Goal: Task Accomplishment & Management: Manage account settings

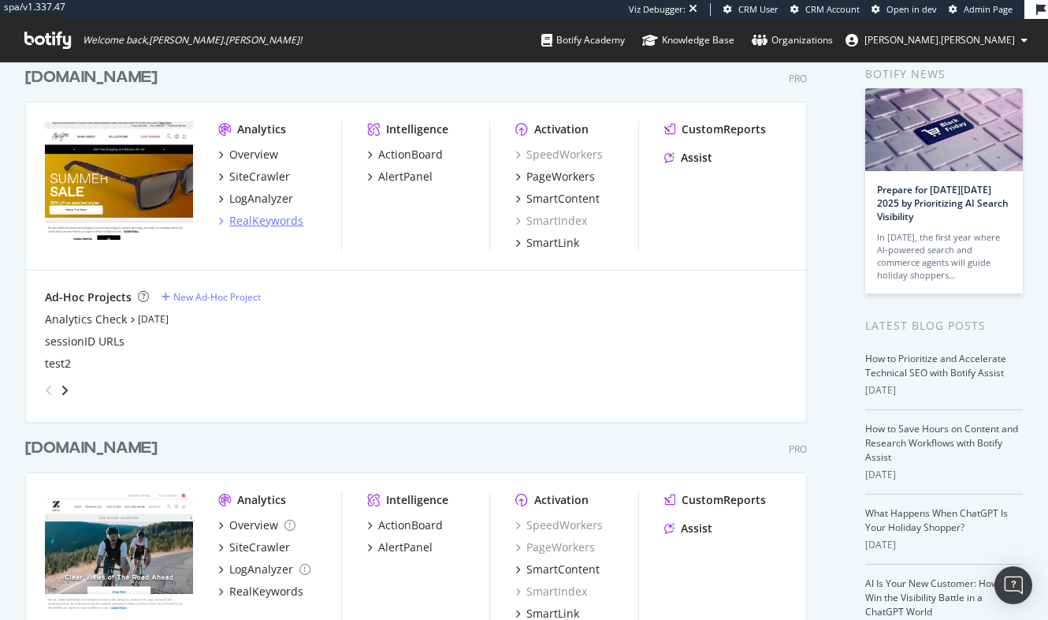
scroll to position [75, 0]
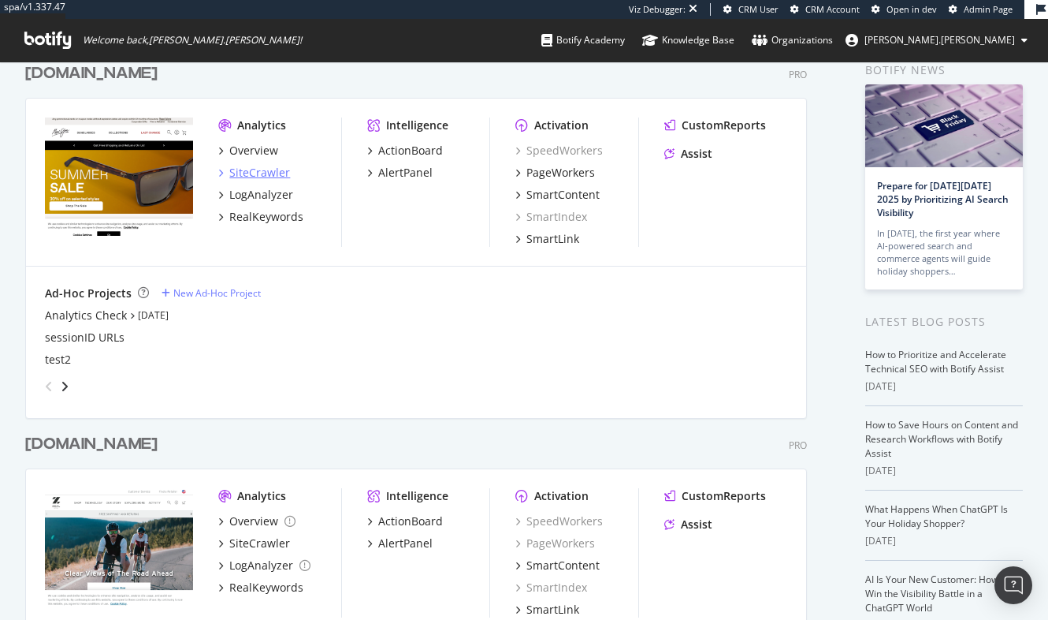
click at [259, 174] on div "SiteCrawler" at bounding box center [259, 173] width 61 height 16
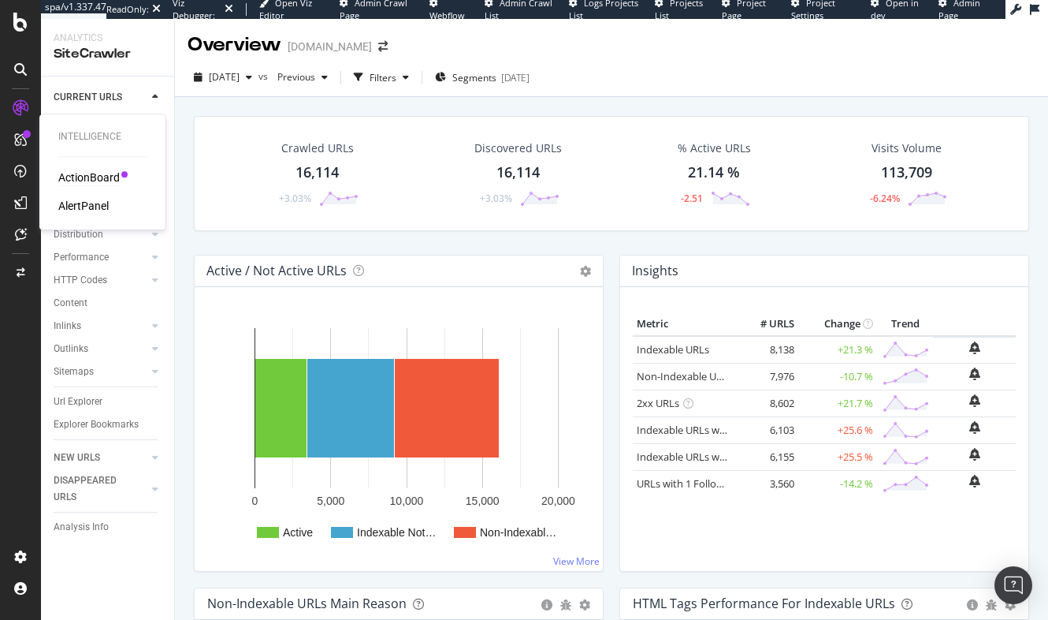
click at [91, 179] on div "ActionBoard" at bounding box center [88, 177] width 61 height 16
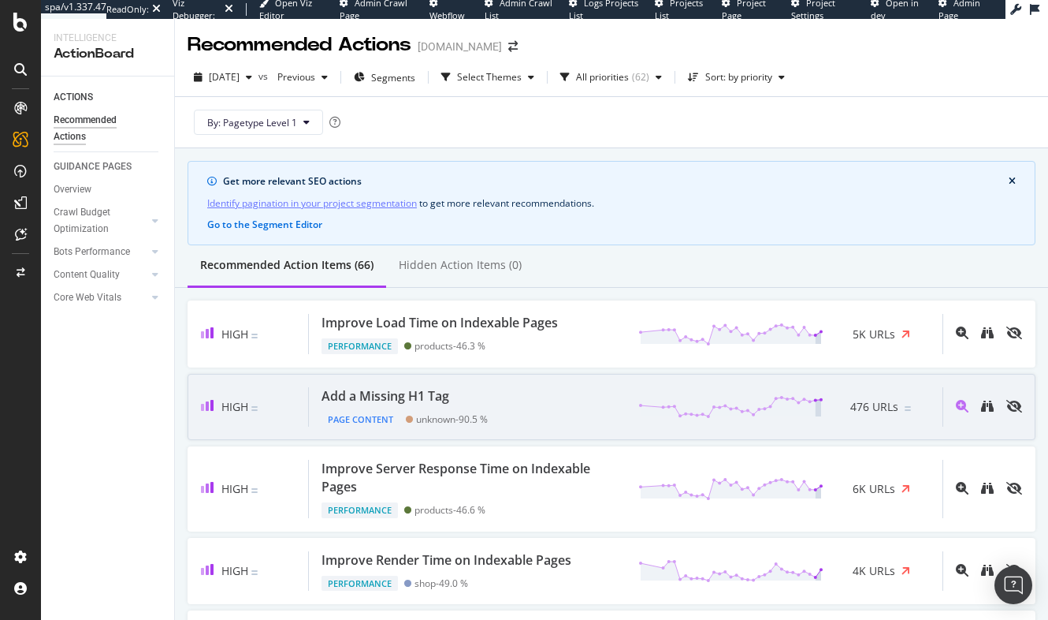
click at [519, 395] on div "Add a Missing H1 Tag Page Content unknown - 90.5 % 476 URLs" at bounding box center [626, 407] width 634 height 40
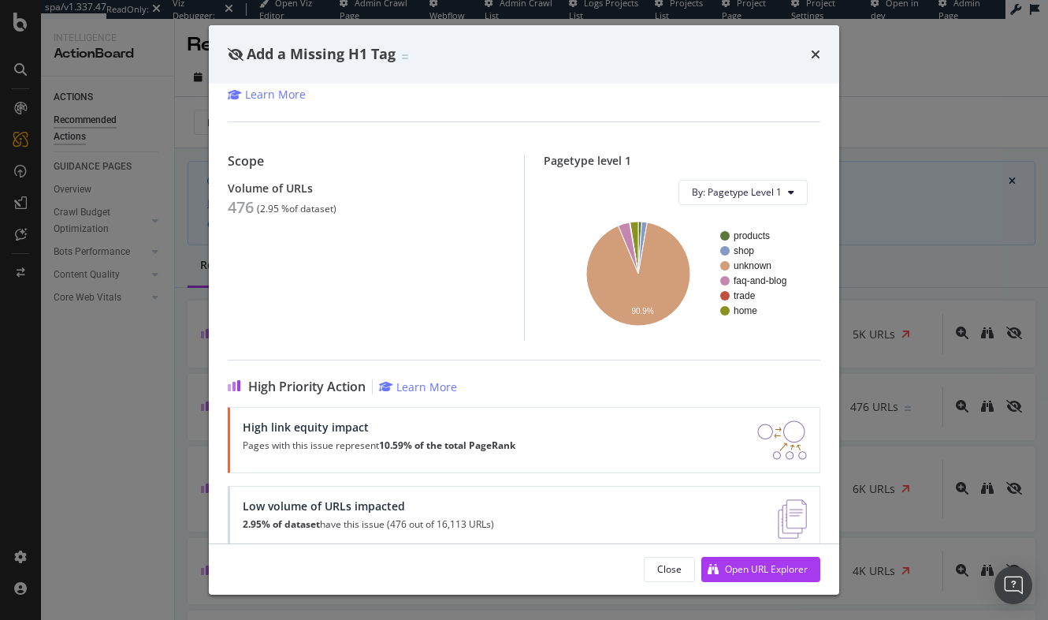
scroll to position [115, 0]
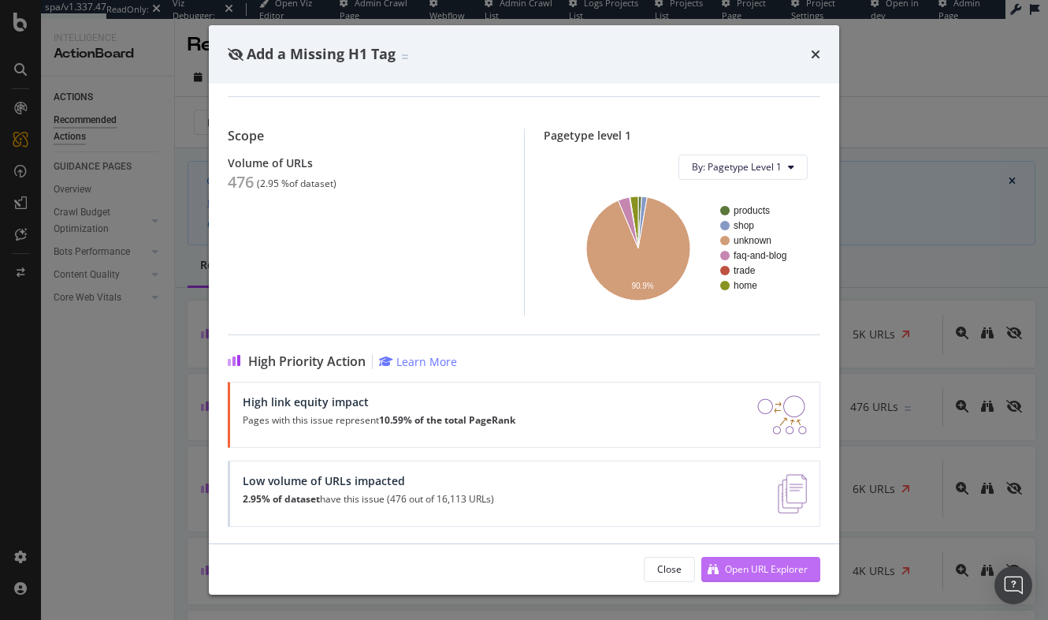
click at [757, 575] on div "Open URL Explorer" at bounding box center [766, 568] width 83 height 13
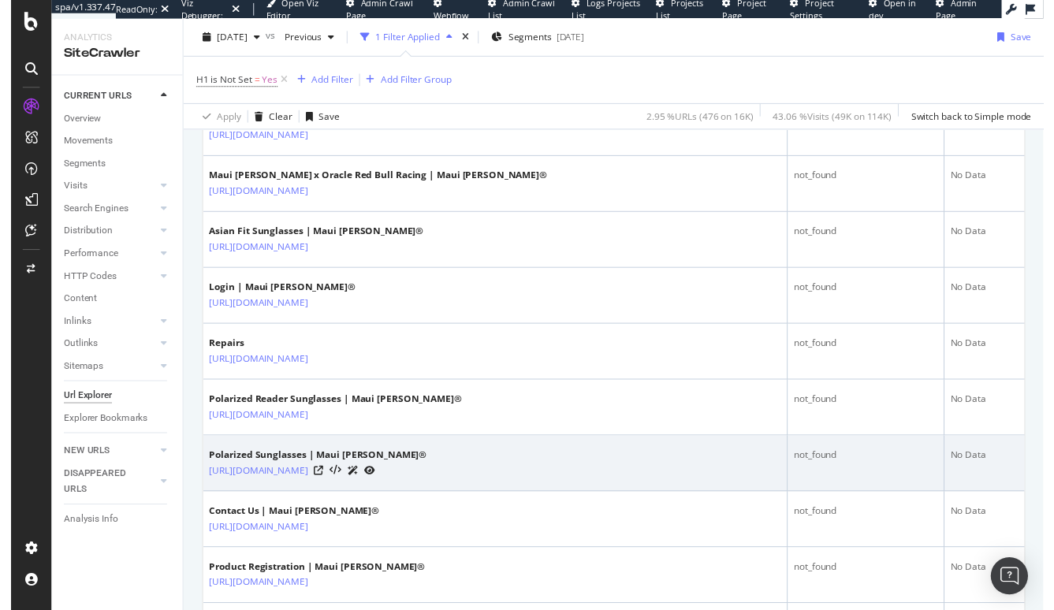
scroll to position [437, 0]
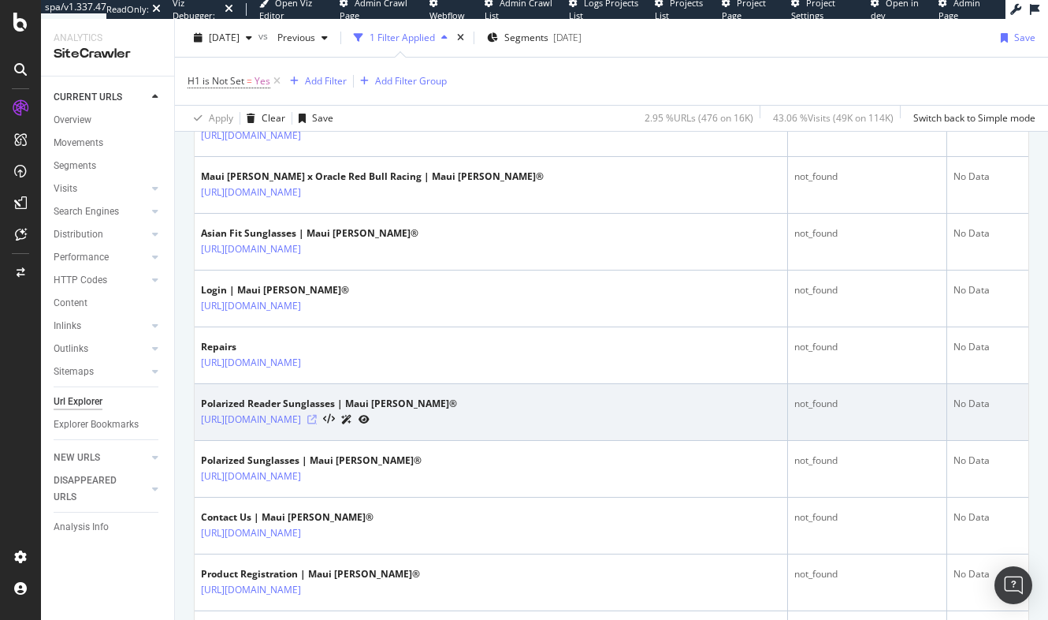
click at [317, 417] on icon at bounding box center [311, 419] width 9 height 9
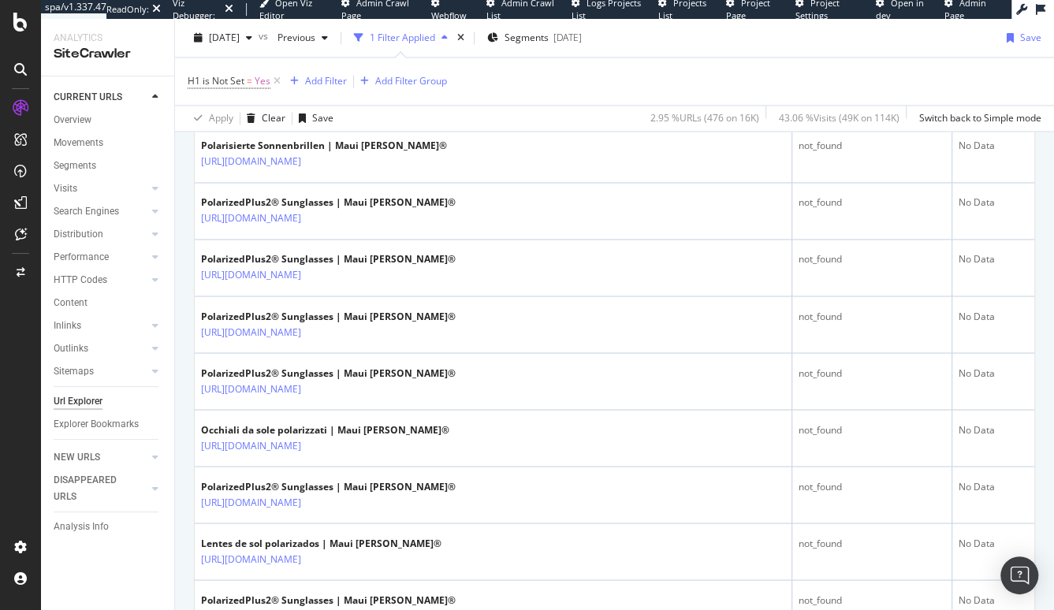
scroll to position [1184, 0]
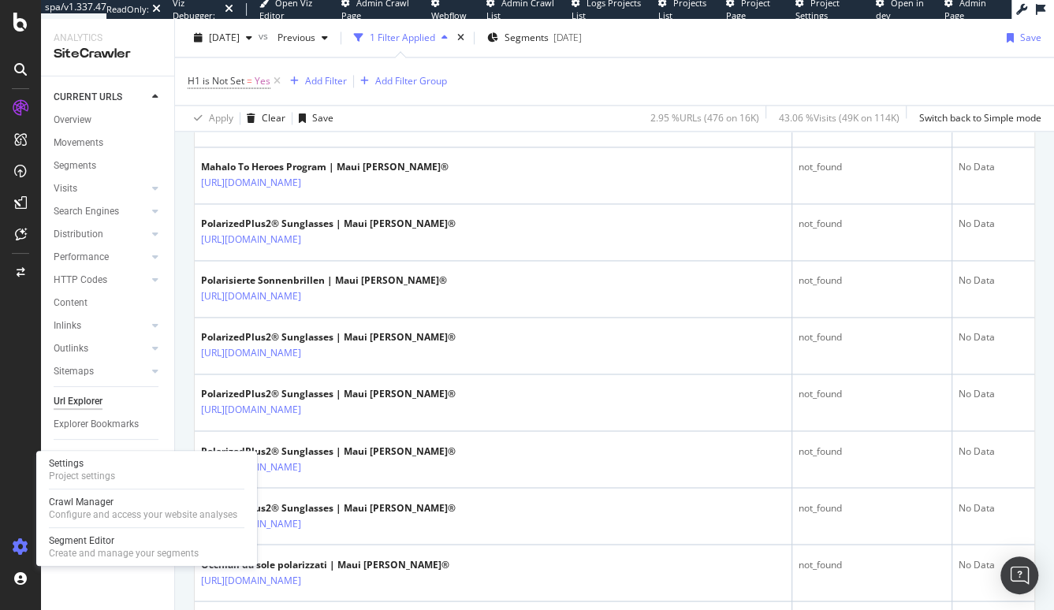
click at [21, 550] on icon at bounding box center [21, 547] width 16 height 16
click at [89, 467] on div "Settings" at bounding box center [82, 463] width 66 height 13
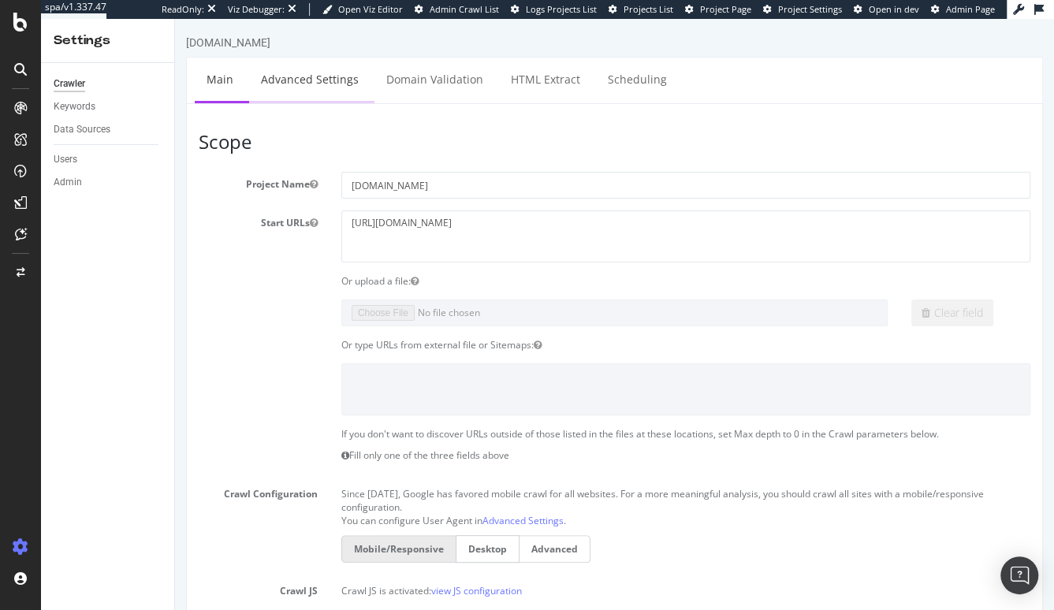
click at [294, 82] on link "Advanced Settings" at bounding box center [309, 79] width 121 height 43
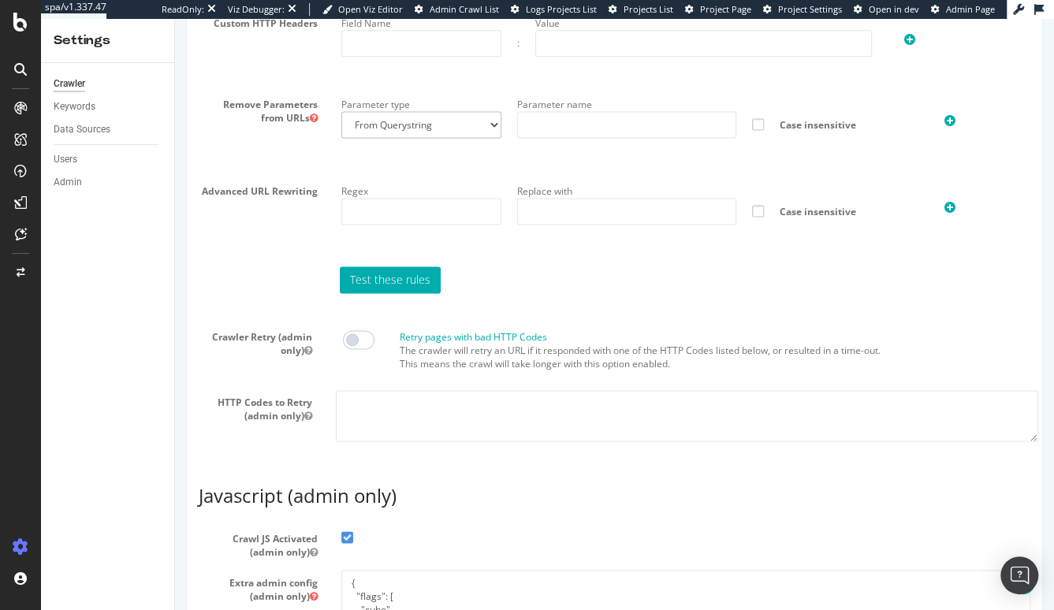
scroll to position [1356, 0]
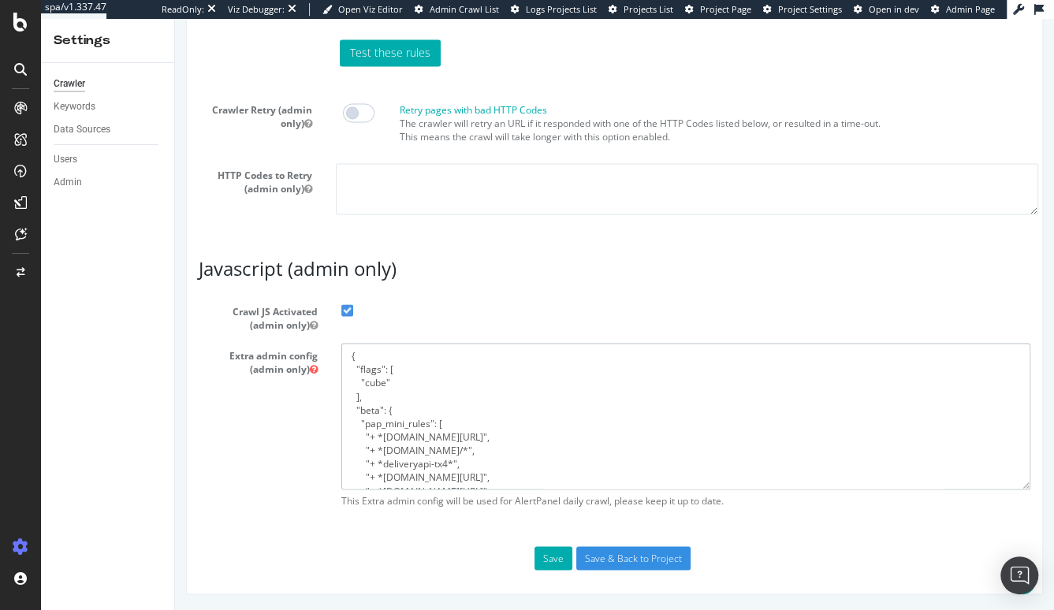
click at [481, 459] on textarea "{ "flags": [ "cube" ], "beta": { "pap_mini_rules": [ "+ *[DOMAIN_NAME][URL]", "…" at bounding box center [685, 416] width 689 height 146
drag, startPoint x: 491, startPoint y: 456, endPoint x: 355, endPoint y: 407, distance: 144.1
click at [355, 407] on textarea "{ "flags": [ "cube" ], "beta": { "pap_mini_rules": [ "+ *[DOMAIN_NAME][URL]", "…" at bounding box center [685, 416] width 689 height 146
click at [525, 407] on textarea "{ "flags": [ "cube" ], "beta": { "pap_mini_rules": [ "+ *[DOMAIN_NAME][URL]", "…" at bounding box center [685, 416] width 689 height 146
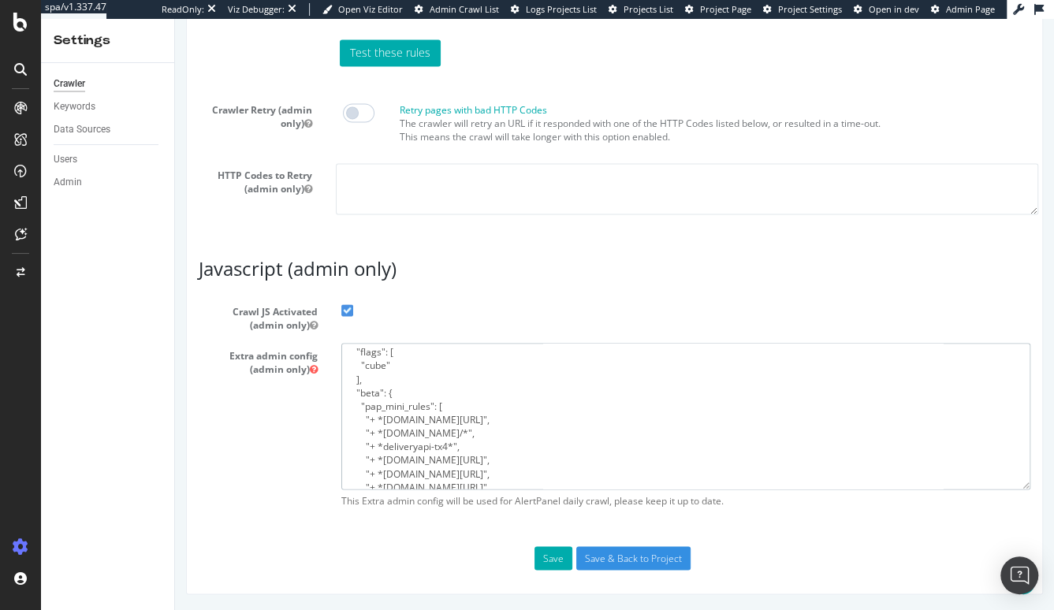
drag, startPoint x: 482, startPoint y: 434, endPoint x: 294, endPoint y: 429, distance: 187.7
click at [294, 429] on div "Extra admin config (admin only) { "flags": [ "cube" ], "beta": { "pap_mini_rule…" at bounding box center [614, 429] width 855 height 172
click at [608, 425] on textarea "{ "flags": [ "cube" ], "beta": { "pap_mini_rules": [ "+ *[DOMAIN_NAME][URL]", "…" at bounding box center [685, 416] width 689 height 146
drag, startPoint x: 344, startPoint y: 356, endPoint x: 508, endPoint y: 466, distance: 197.2
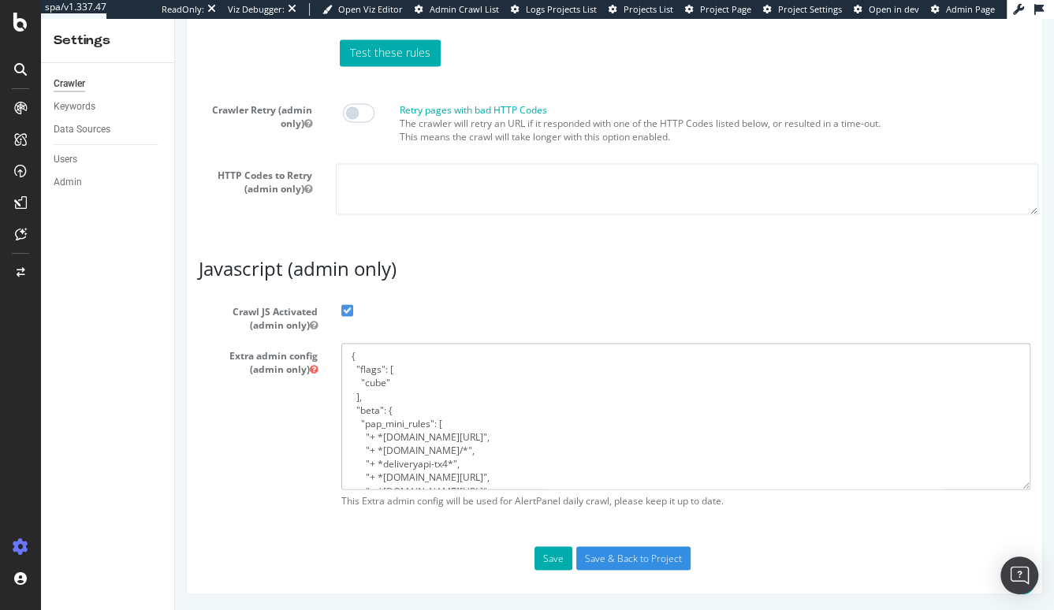
click at [508, 466] on textarea "{ "flags": [ "cube" ], "beta": { "pap_mini_rules": [ "+ *[DOMAIN_NAME][URL]", "…" at bounding box center [685, 416] width 689 height 146
click at [599, 461] on textarea "{ "flags": [ "cube" ], "beta": { "pap_mini_rules": [ "+ *[DOMAIN_NAME][URL]", "…" at bounding box center [685, 416] width 689 height 146
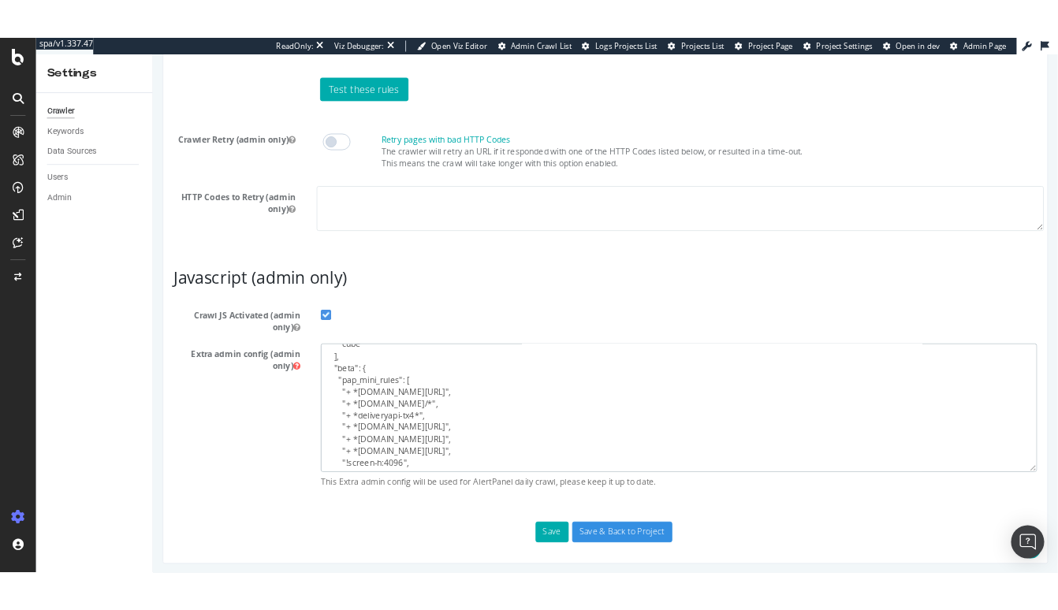
scroll to position [1357, 0]
